Goal: Transaction & Acquisition: Book appointment/travel/reservation

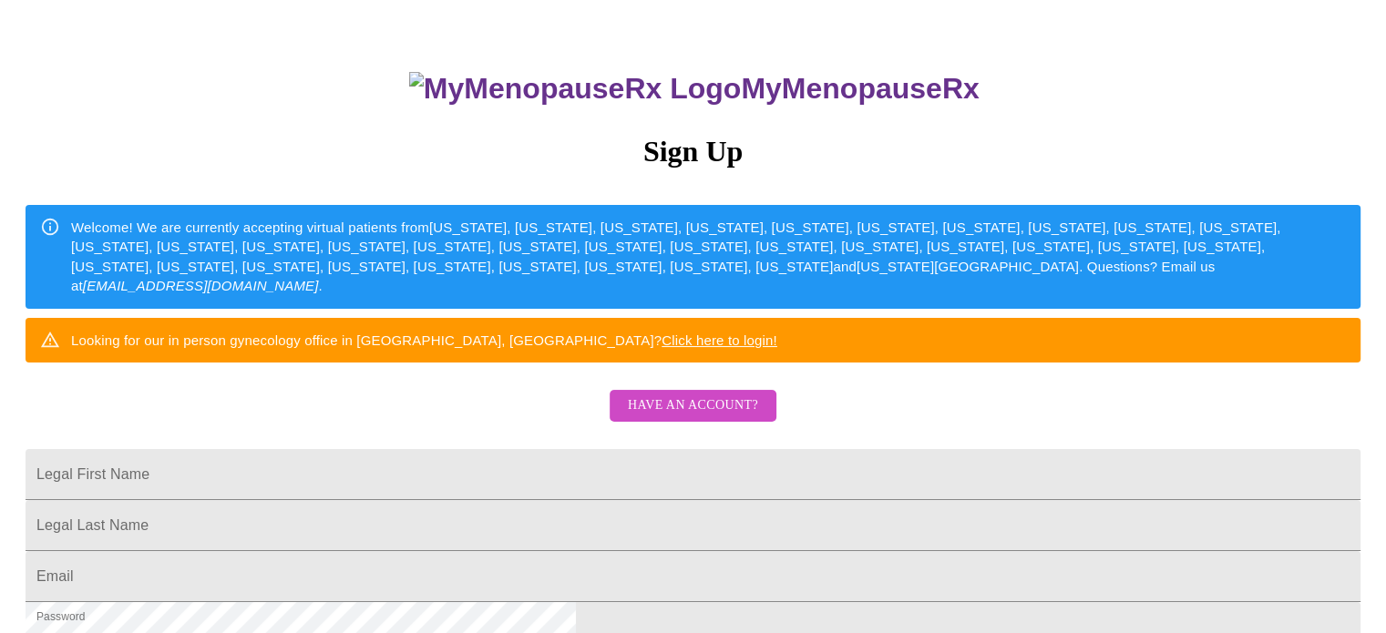
scroll to position [91, 0]
click at [694, 417] on span "Have an account?" at bounding box center [693, 405] width 130 height 23
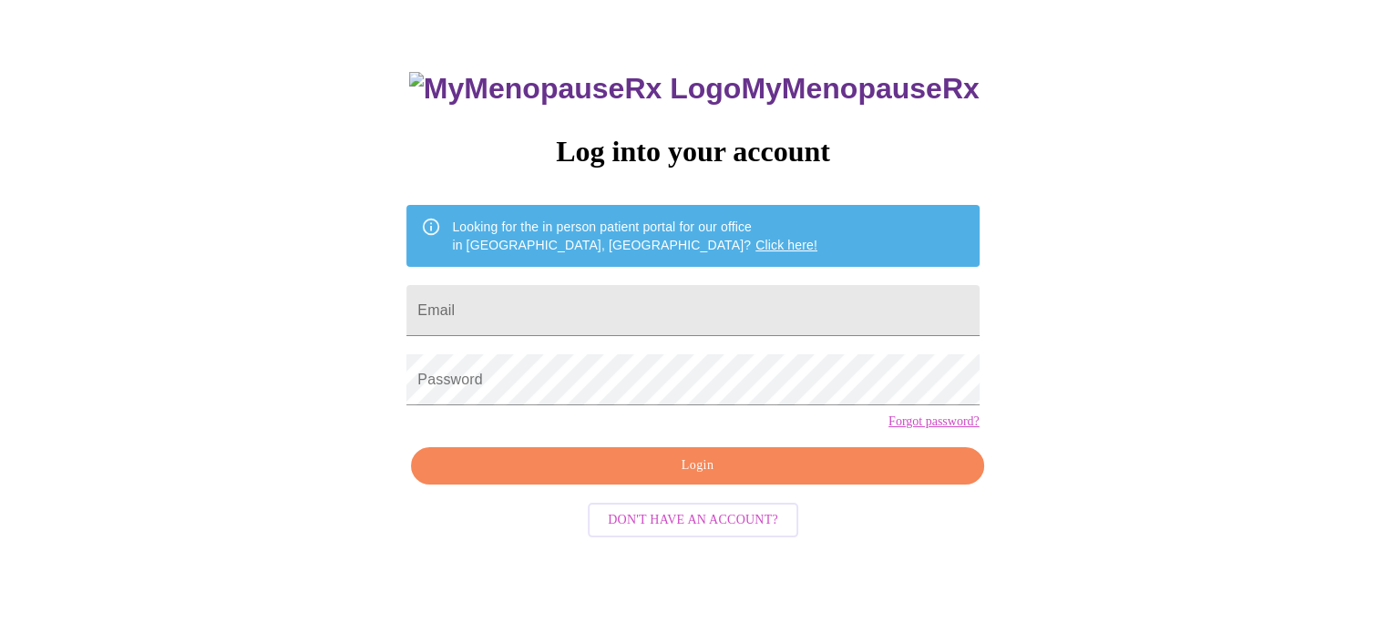
scroll to position [35, 0]
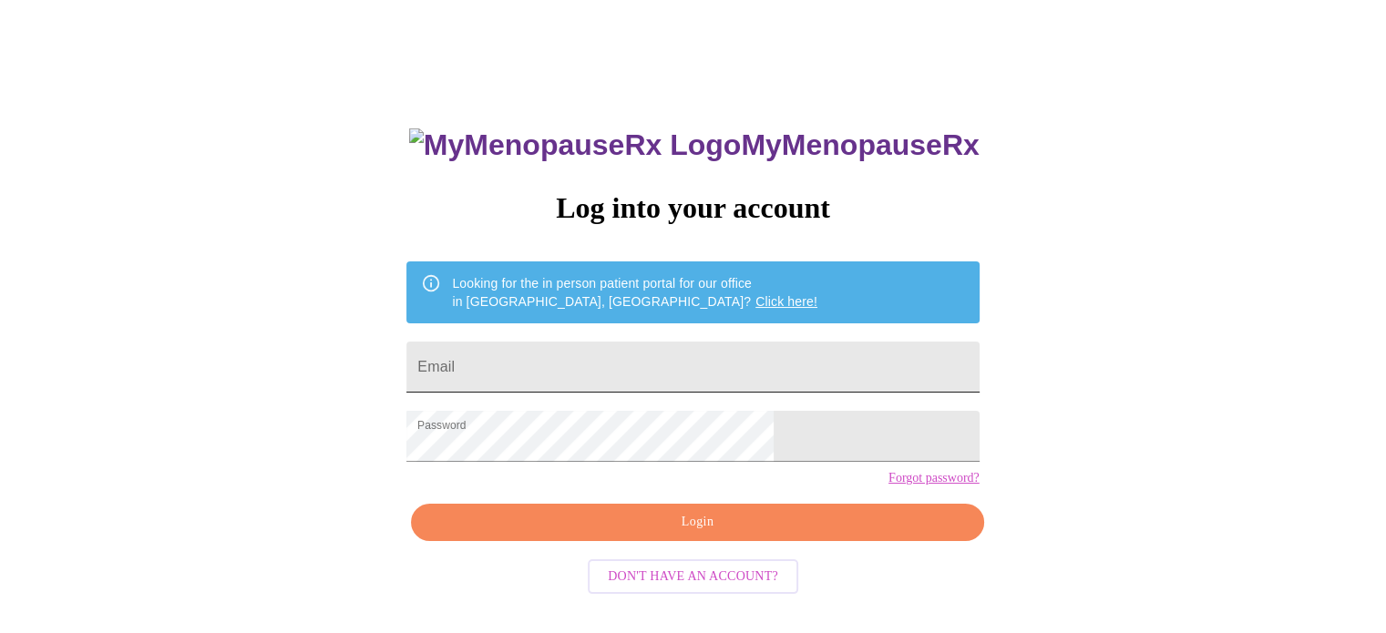
click at [585, 351] on input "Email" at bounding box center [692, 367] width 572 height 51
type input "[EMAIL_ADDRESS][DOMAIN_NAME]"
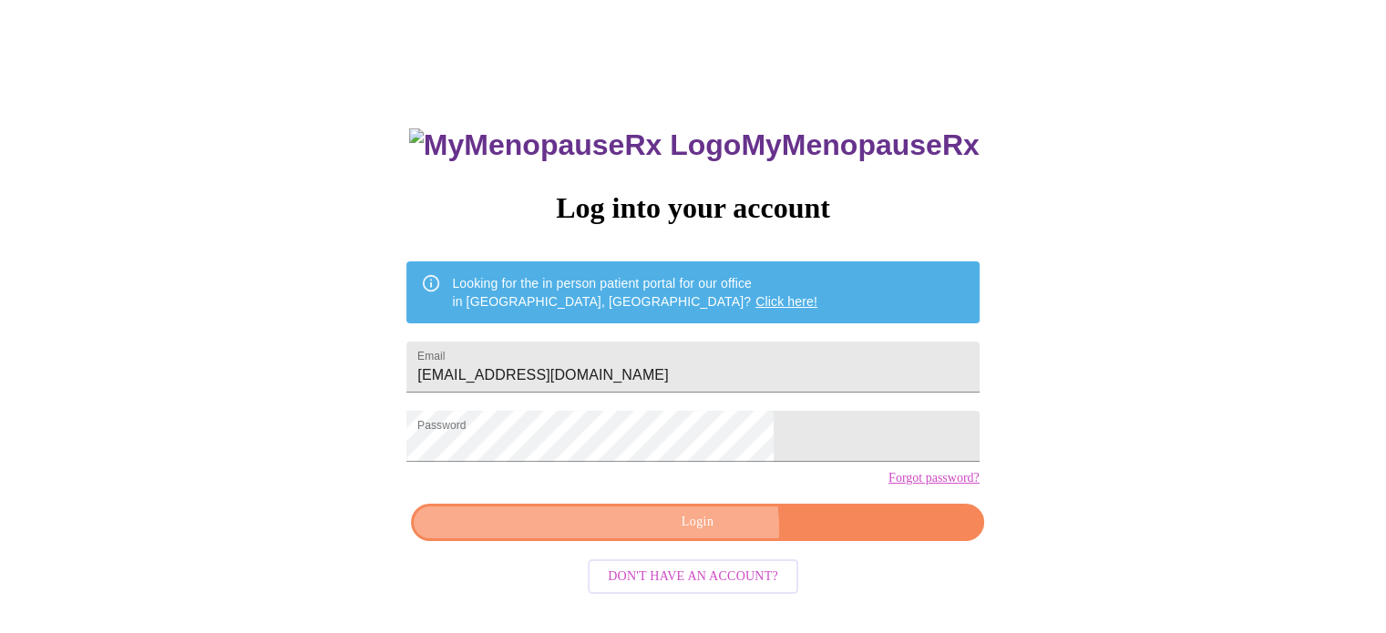
click at [682, 534] on span "Login" at bounding box center [697, 522] width 530 height 23
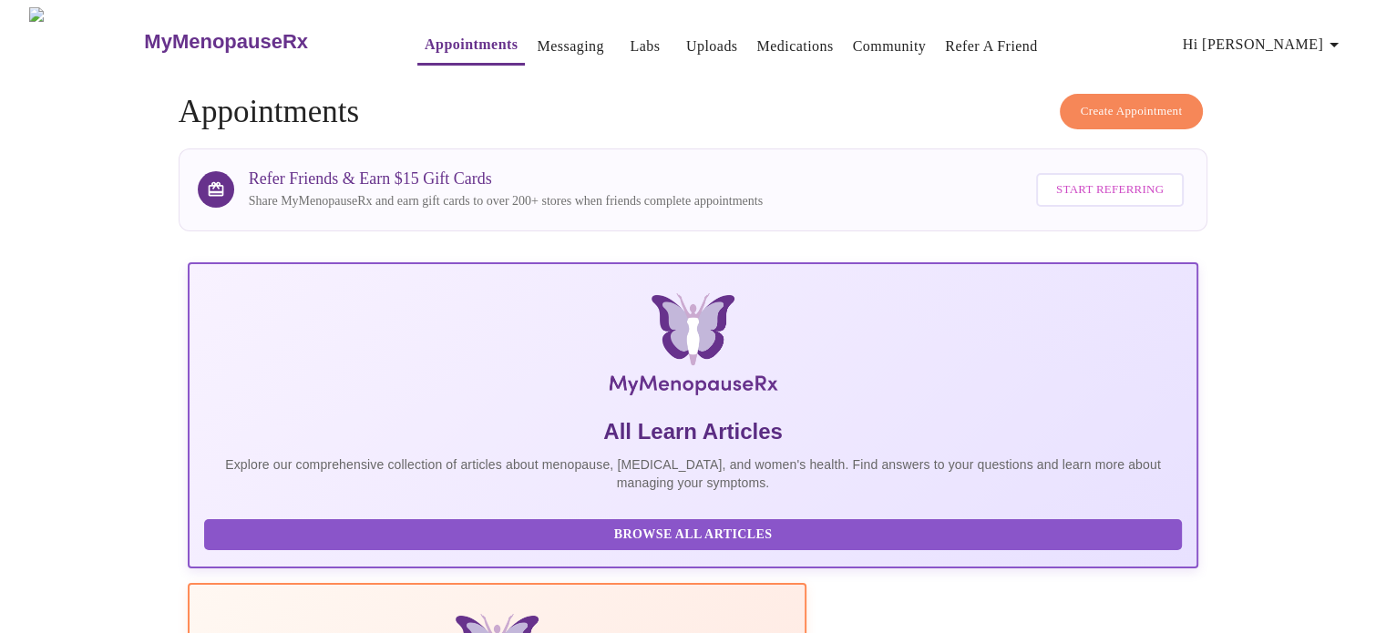
click at [1080, 101] on span "Create Appointment" at bounding box center [1131, 111] width 102 height 21
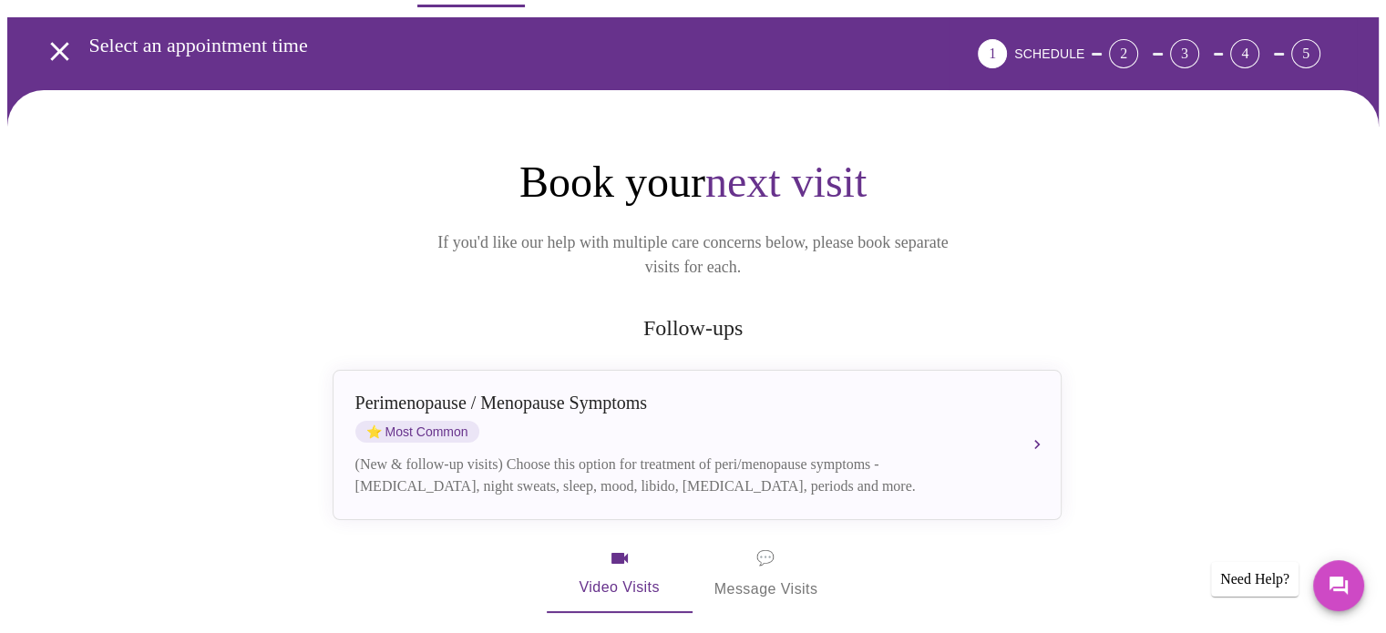
scroll to position [76, 0]
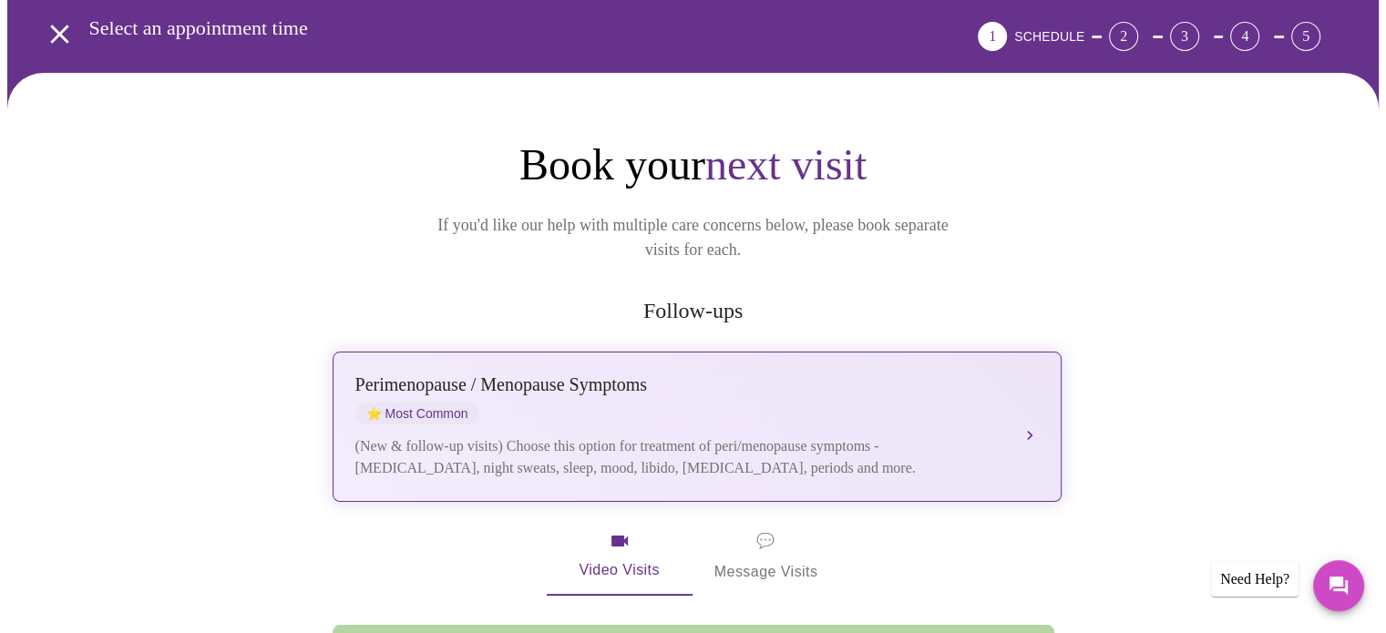
click at [1031, 404] on button "[MEDICAL_DATA] / Menopause Symptoms ⭐ Most Common (New & follow-up visits) Choo…" at bounding box center [696, 427] width 729 height 150
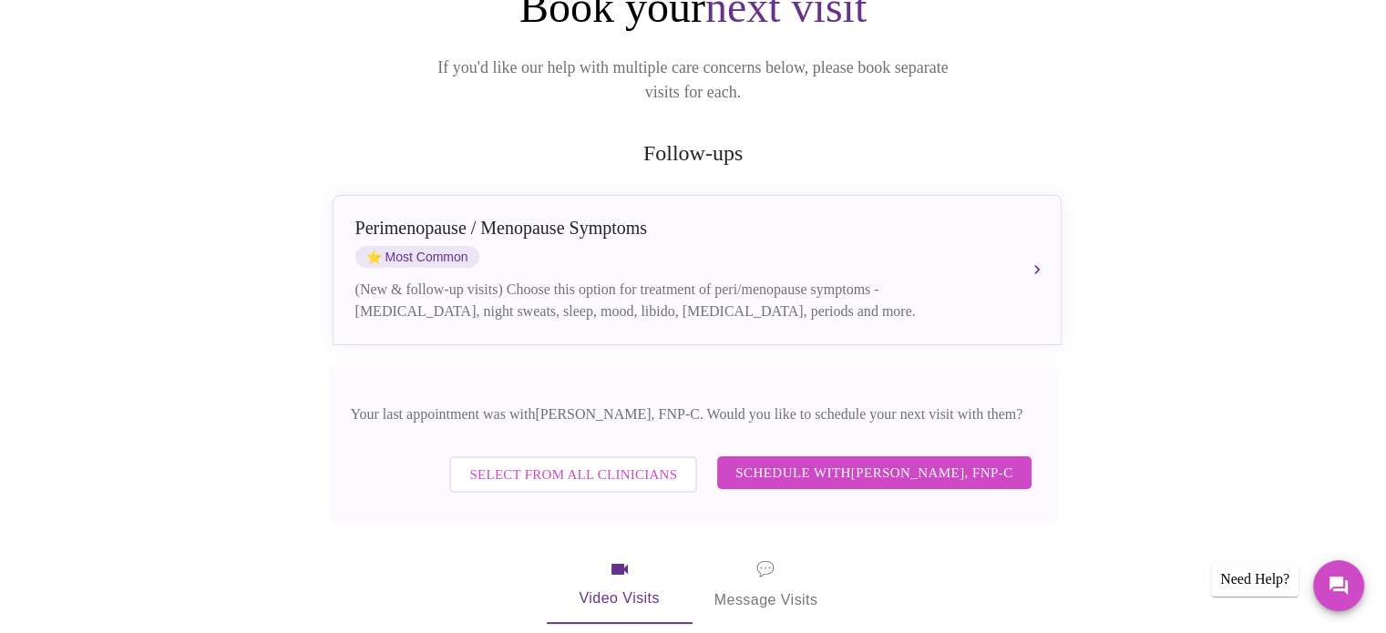
scroll to position [233, 0]
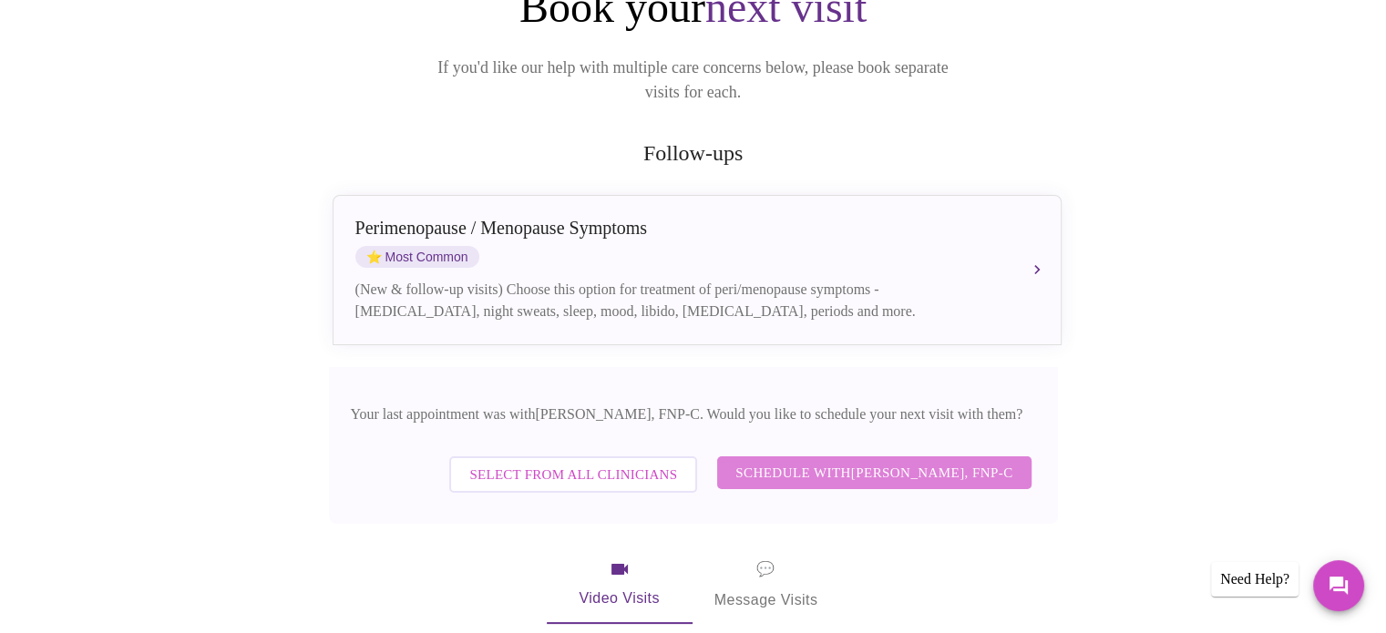
click at [904, 461] on span "Schedule with [PERSON_NAME], FNP-C" at bounding box center [873, 473] width 277 height 24
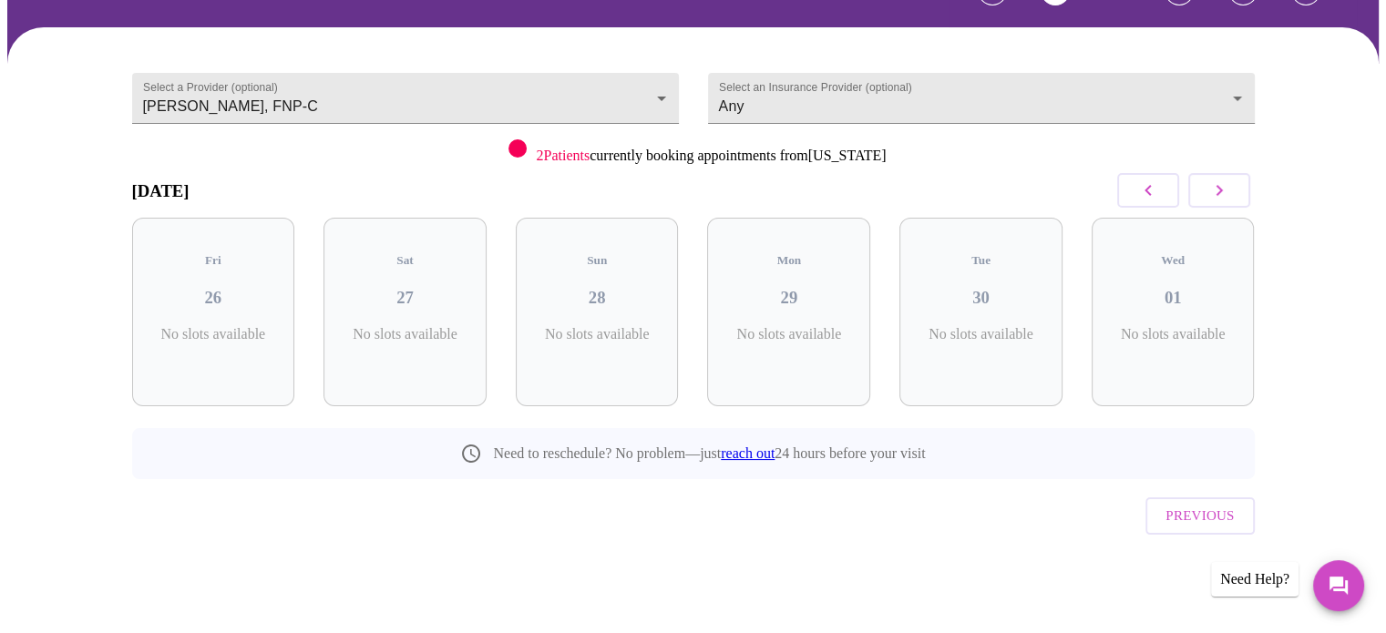
scroll to position [81, 0]
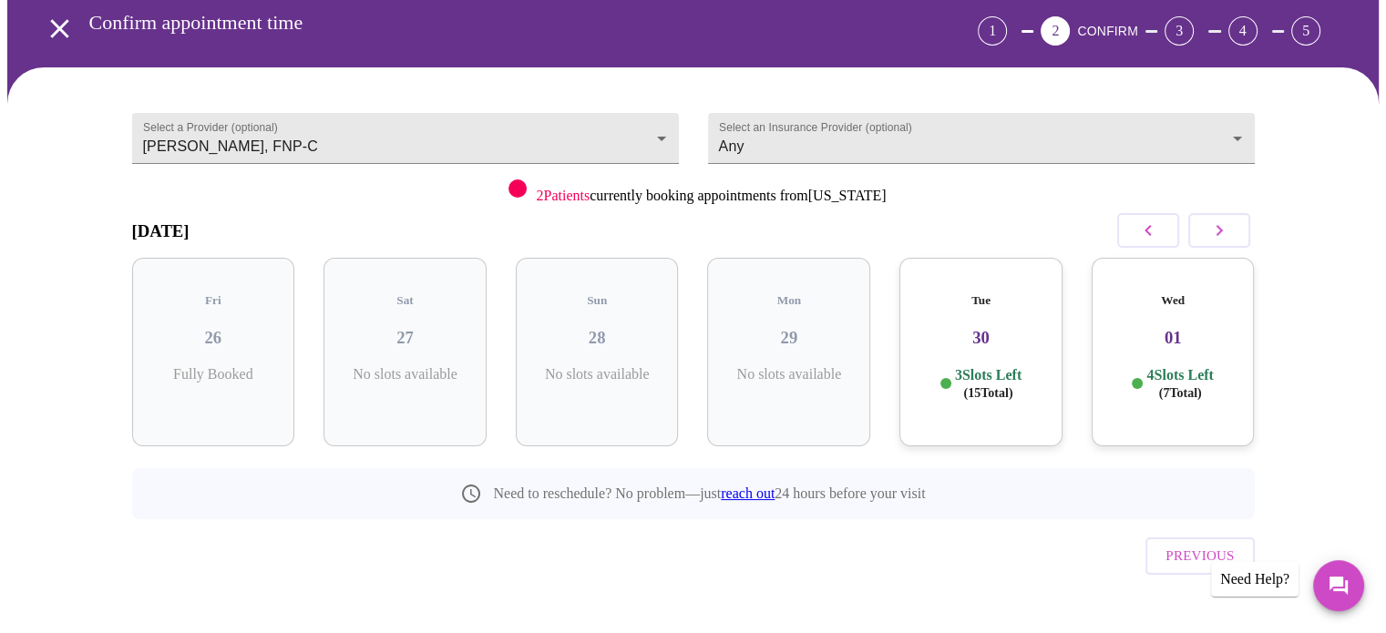
click at [1182, 395] on div "Wed 01 4 Slots Left ( 7 Total)" at bounding box center [1172, 352] width 163 height 189
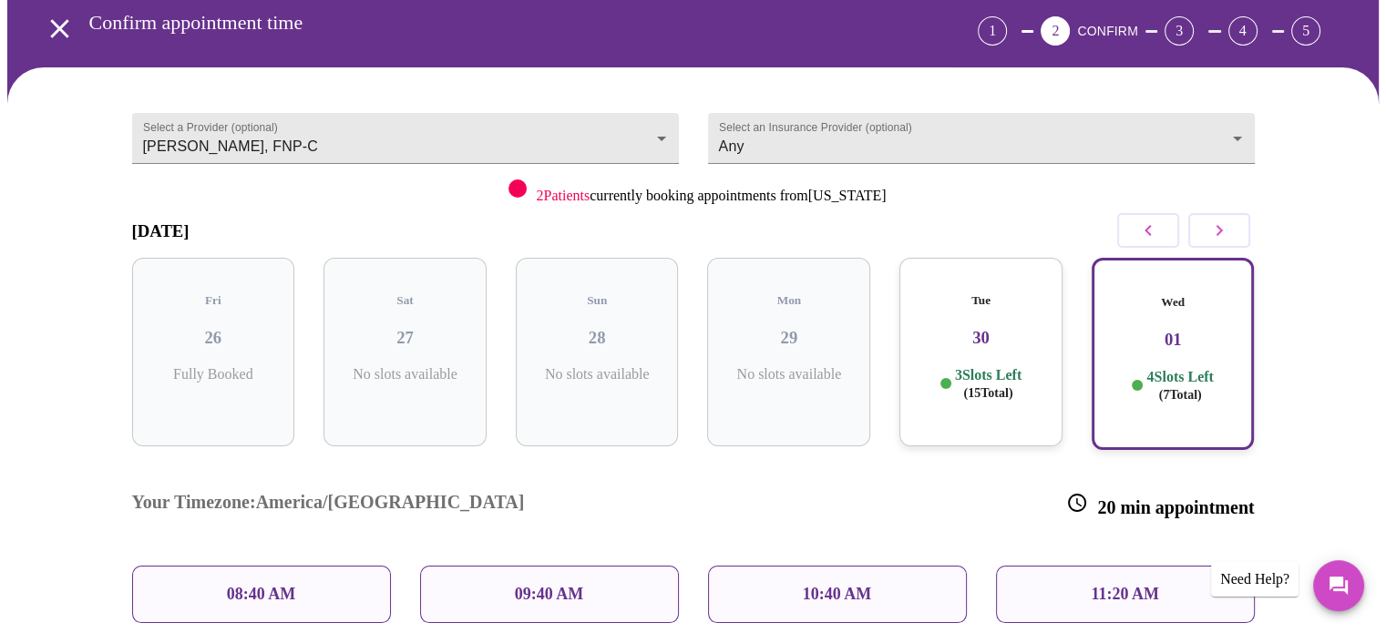
click at [527, 585] on p "09:40 AM" at bounding box center [549, 594] width 69 height 19
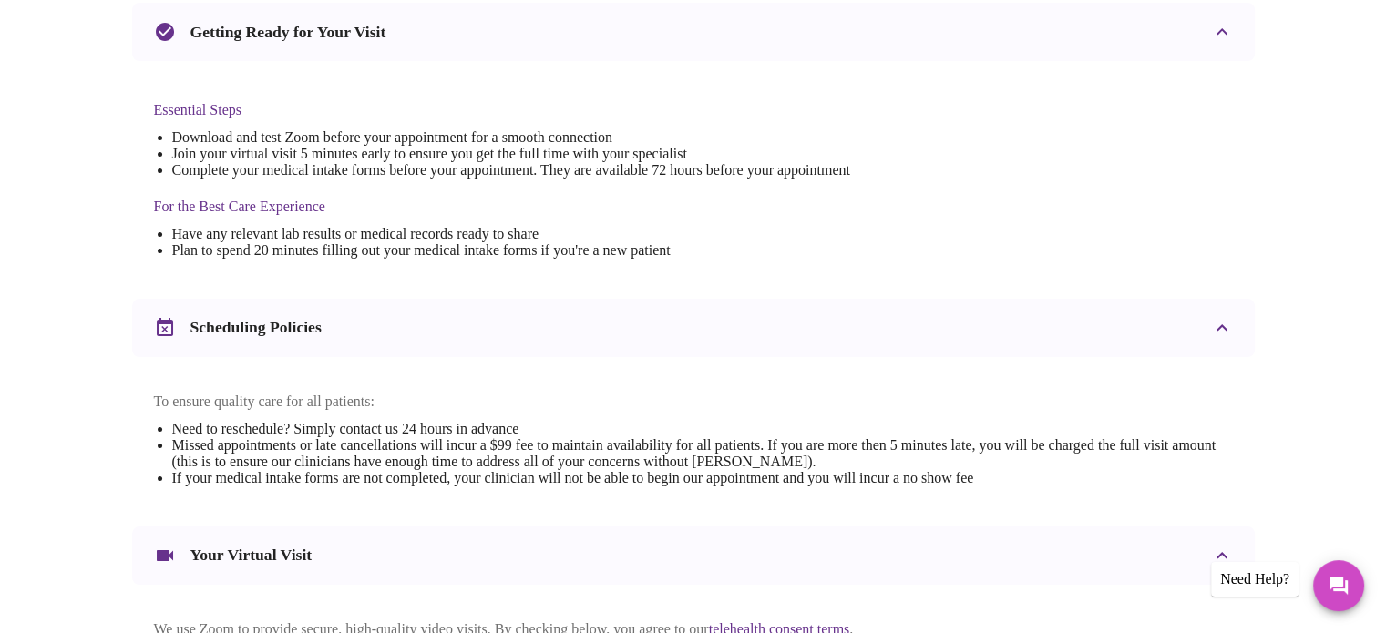
scroll to position [686, 0]
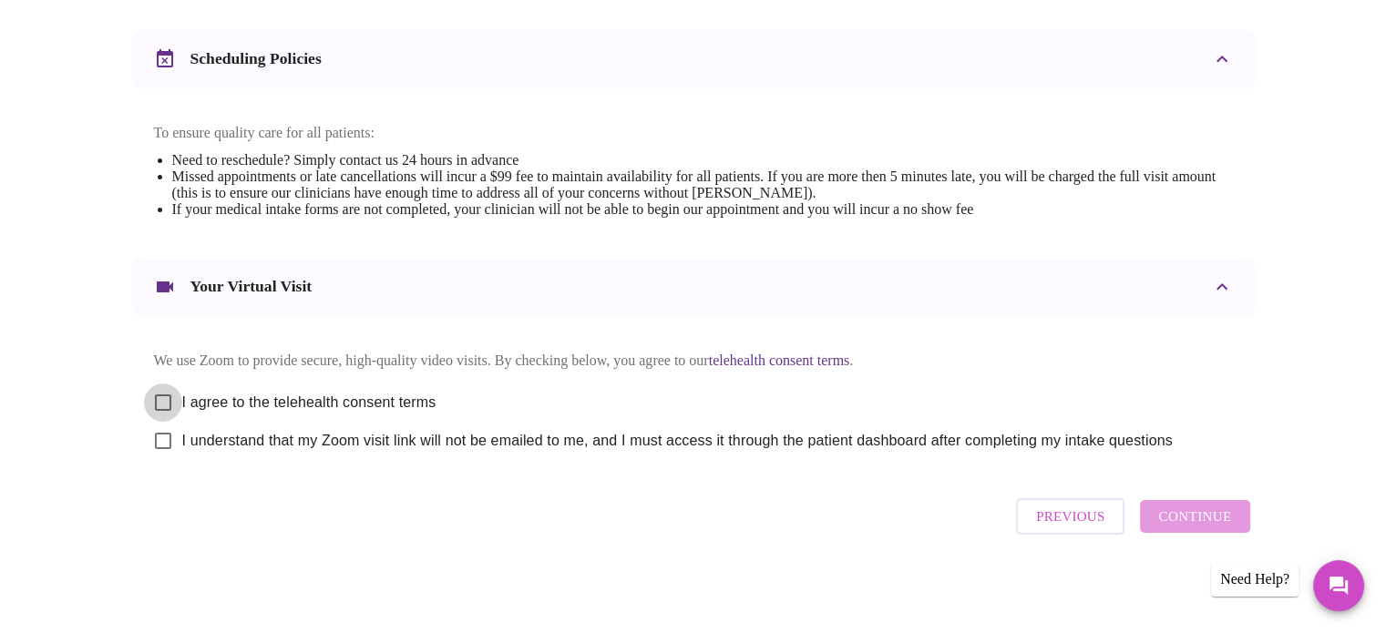
click at [165, 394] on input "I agree to the telehealth consent terms" at bounding box center [163, 403] width 38 height 38
checkbox input "true"
click at [163, 432] on input "I understand that my Zoom visit link will not be emailed to me, and I must acce…" at bounding box center [163, 441] width 38 height 38
checkbox input "true"
click at [1188, 516] on span "Continue" at bounding box center [1194, 517] width 73 height 24
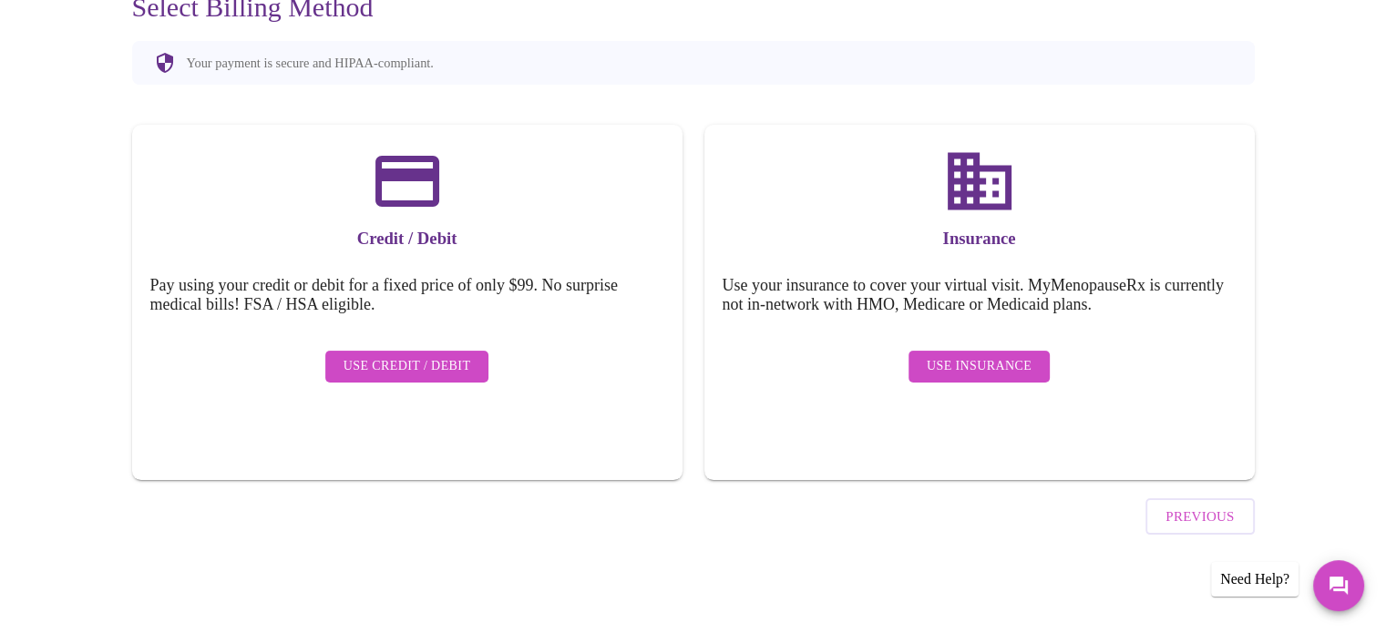
scroll to position [141, 0]
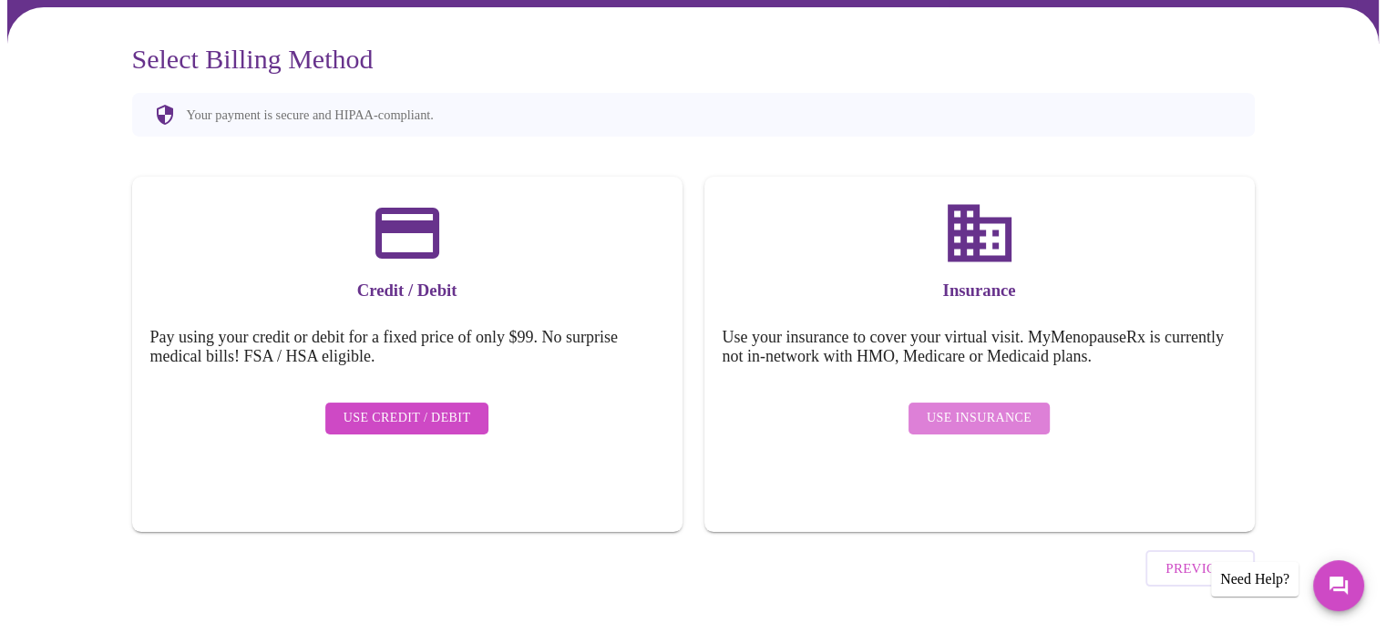
click at [1008, 407] on span "Use Insurance" at bounding box center [978, 418] width 105 height 23
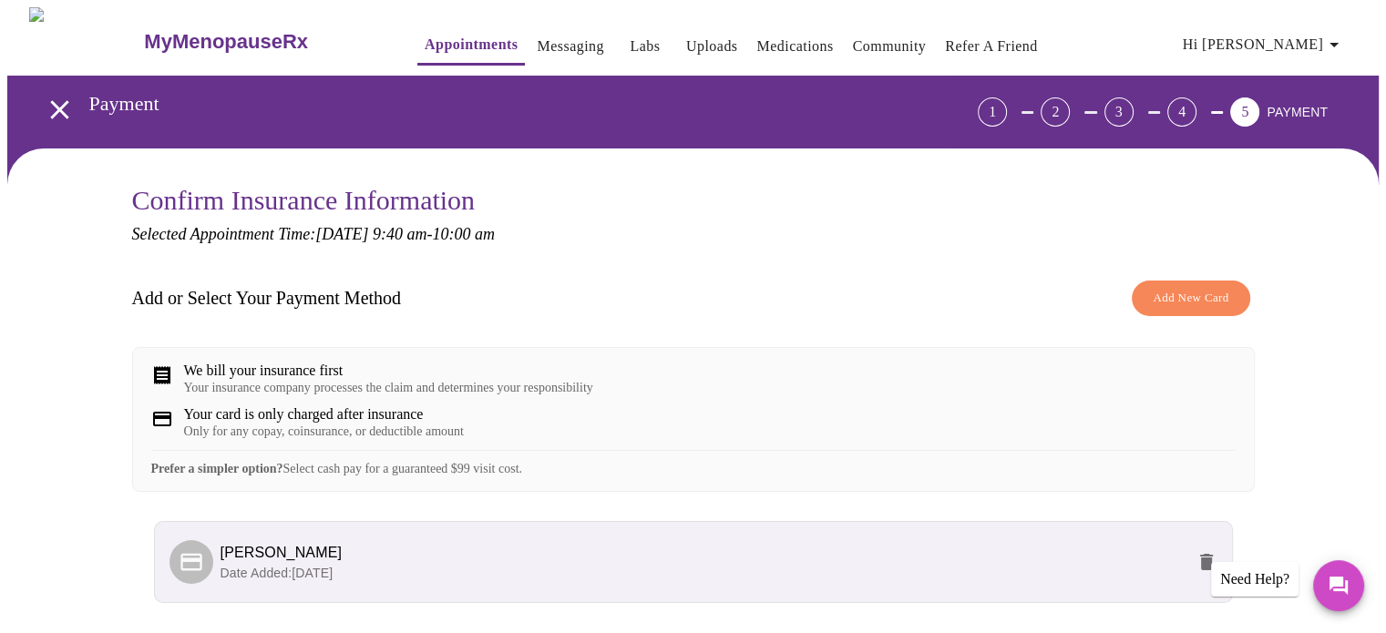
scroll to position [157, 0]
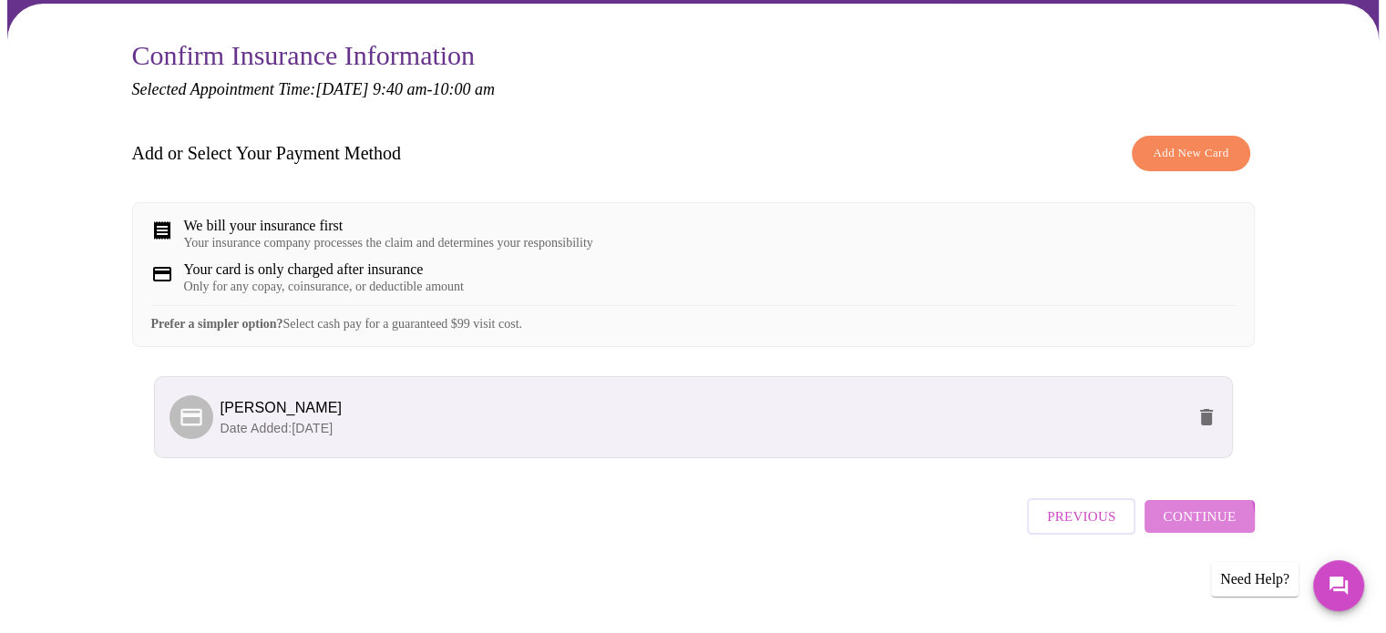
click at [1184, 528] on span "Continue" at bounding box center [1198, 517] width 73 height 24
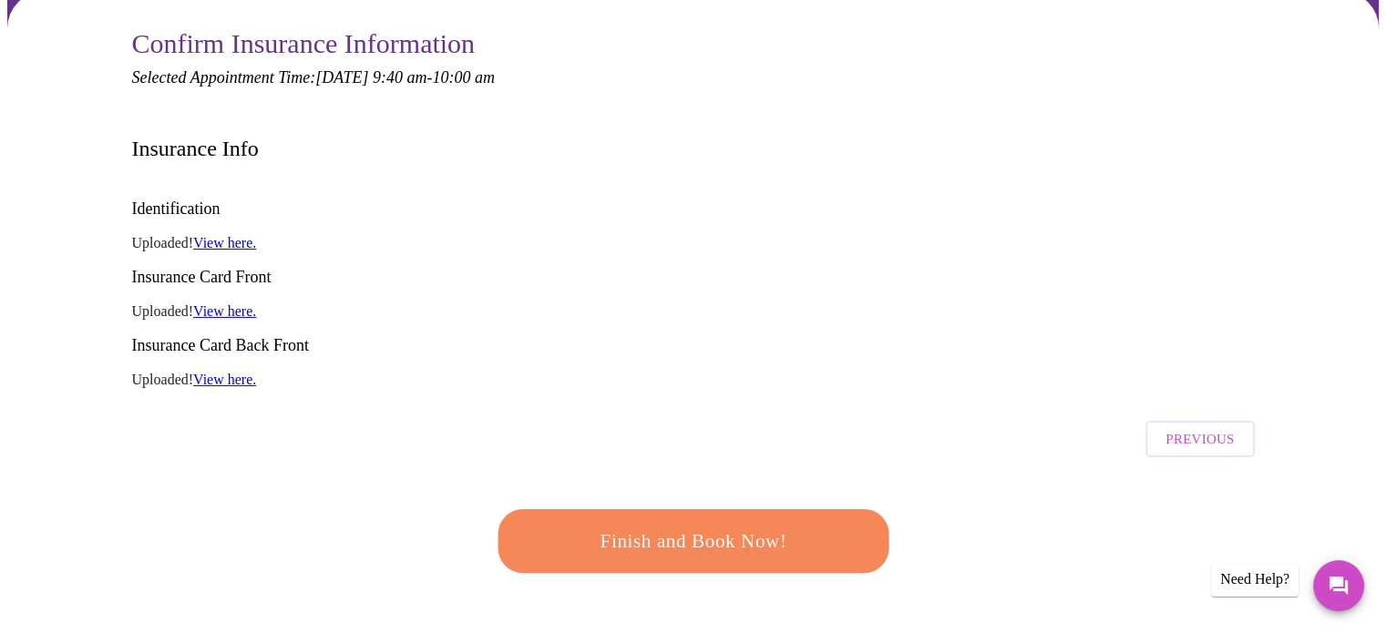
click at [690, 524] on span "Finish and Book Now!" at bounding box center [693, 541] width 344 height 35
